Goal: Information Seeking & Learning: Compare options

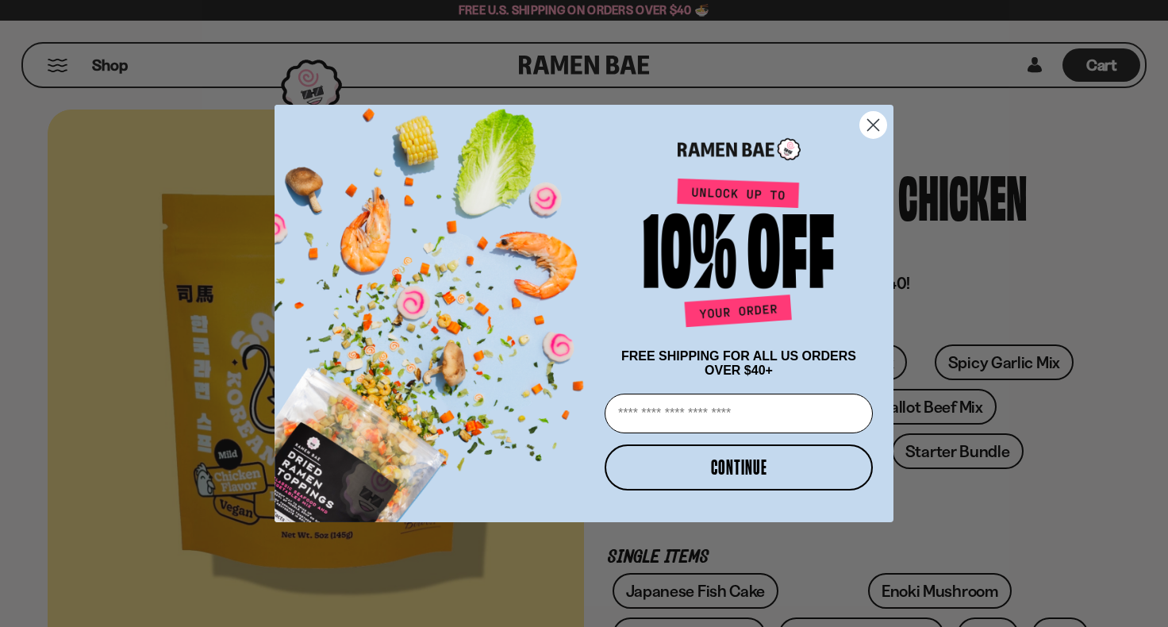
click at [880, 128] on circle "Close dialog" at bounding box center [873, 125] width 26 height 26
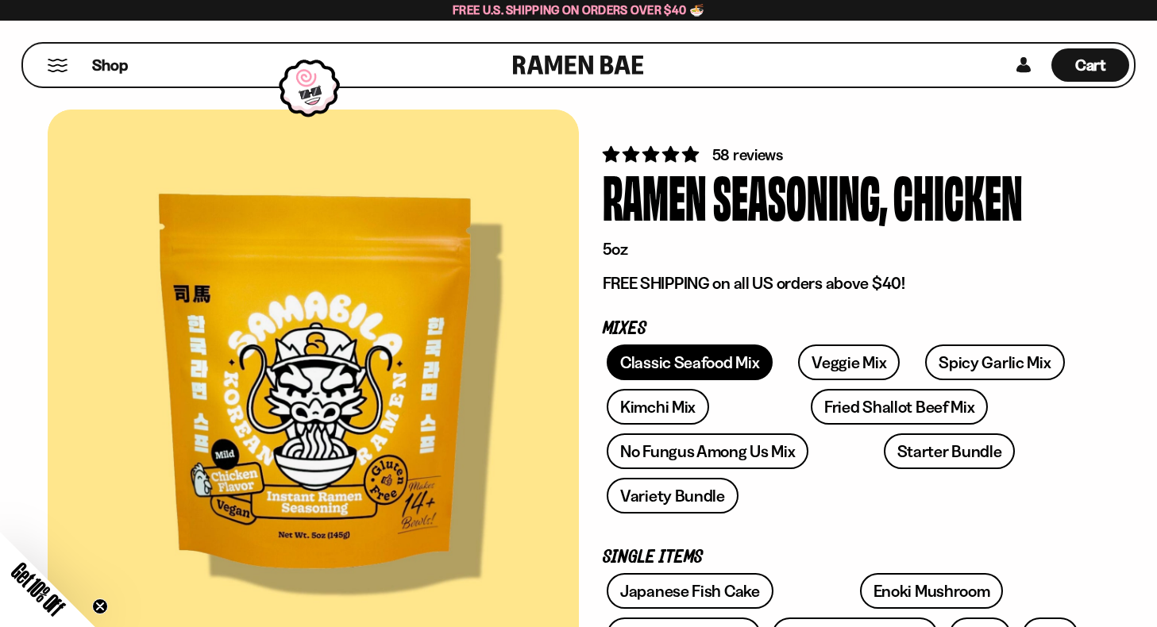
click at [714, 348] on link "Classic Seafood Mix" at bounding box center [689, 363] width 166 height 36
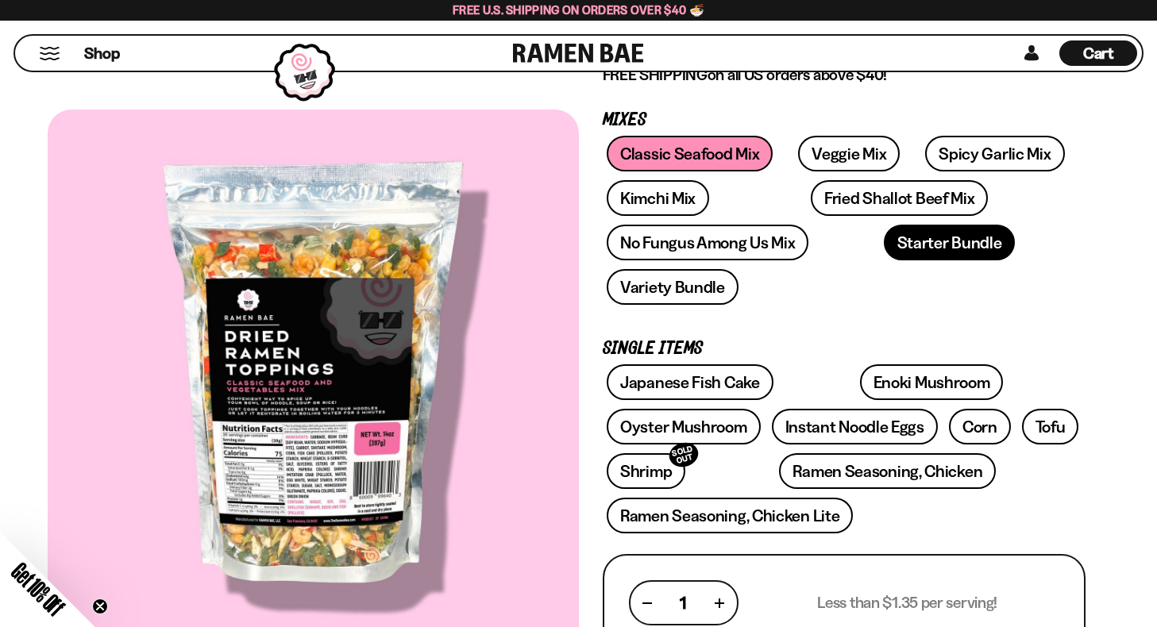
scroll to position [217, 0]
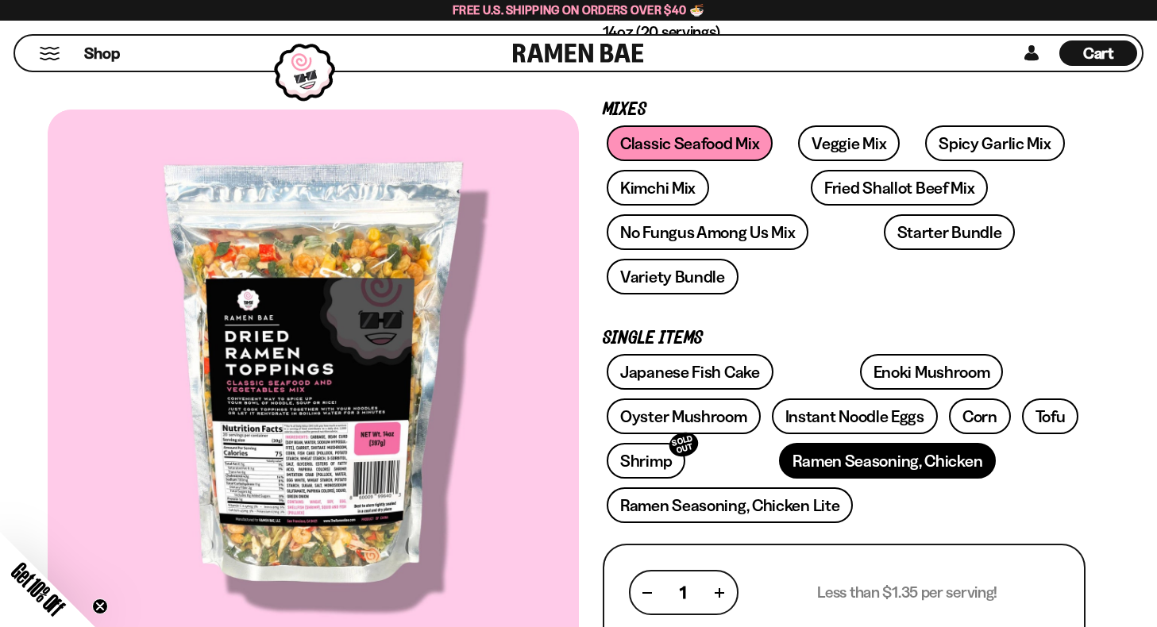
click at [839, 443] on link "Ramen Seasoning, Chicken" at bounding box center [887, 461] width 217 height 36
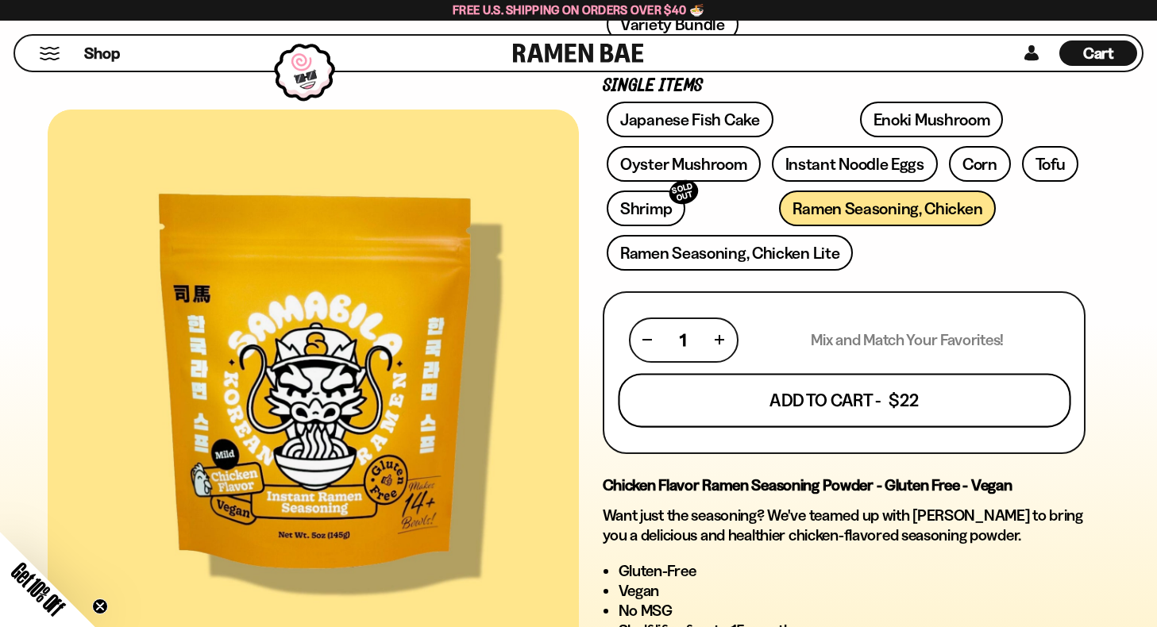
scroll to position [518, 0]
